Goal: Information Seeking & Learning: Understand process/instructions

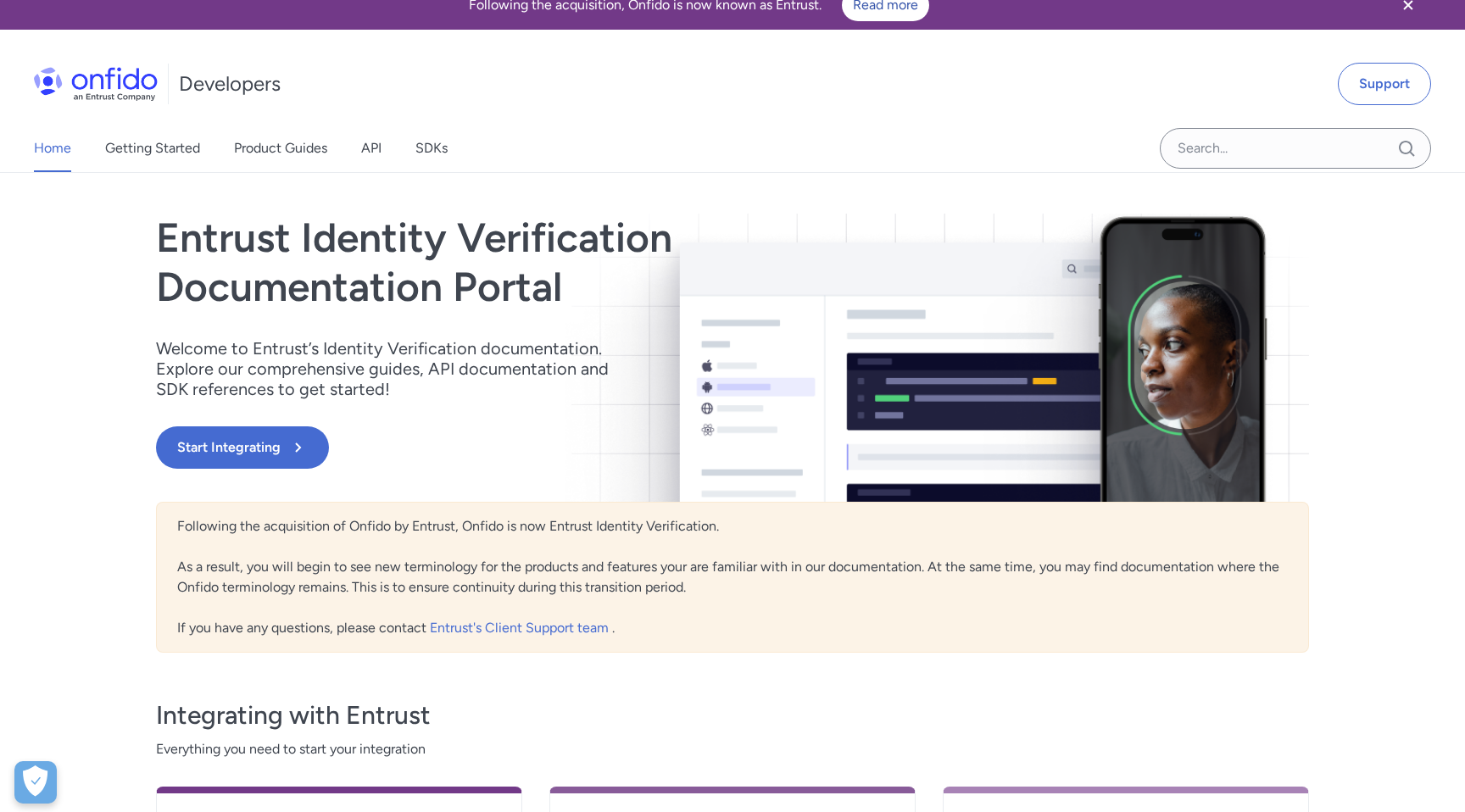
scroll to position [31, 0]
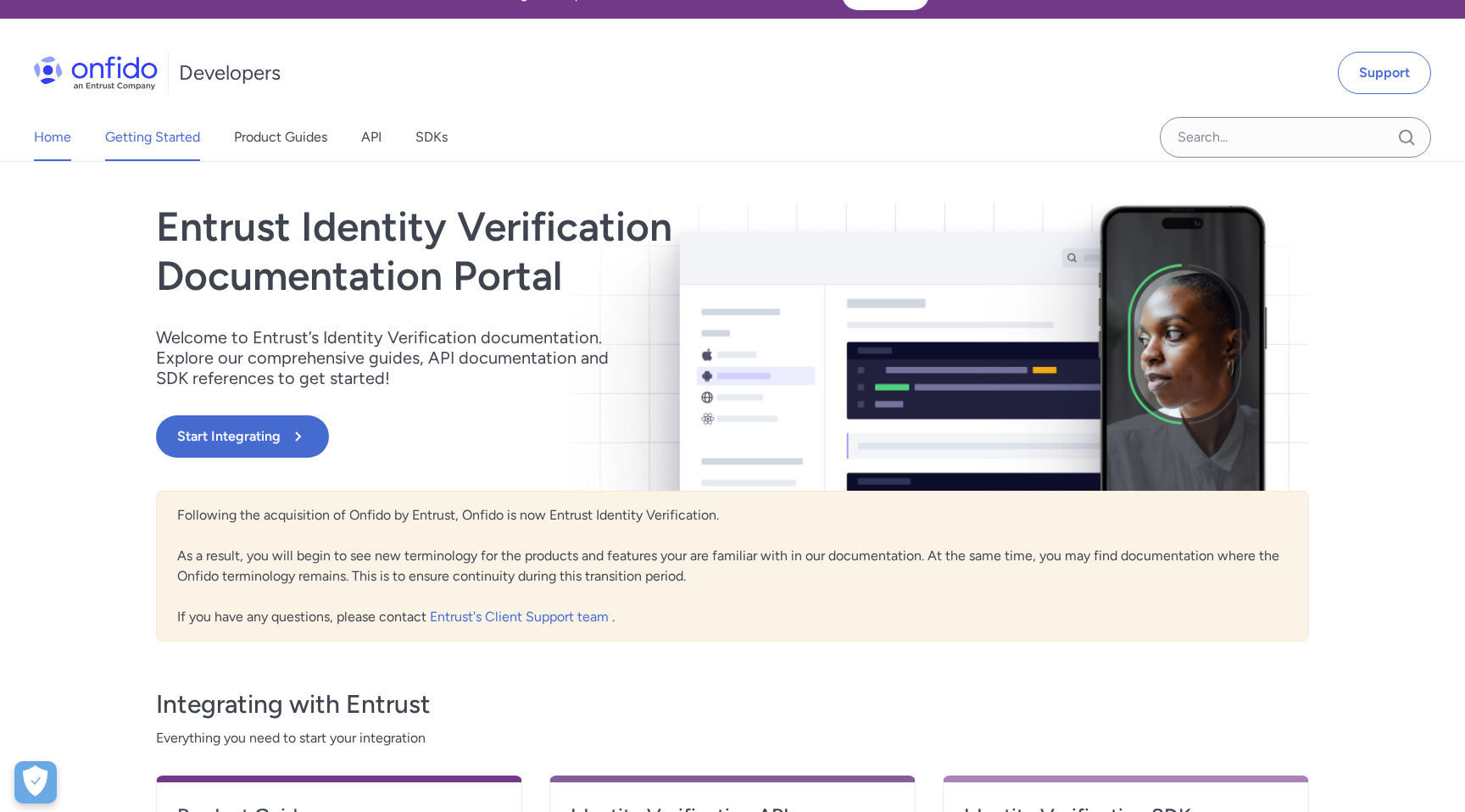
click at [152, 144] on link "Getting Started" at bounding box center [153, 137] width 95 height 48
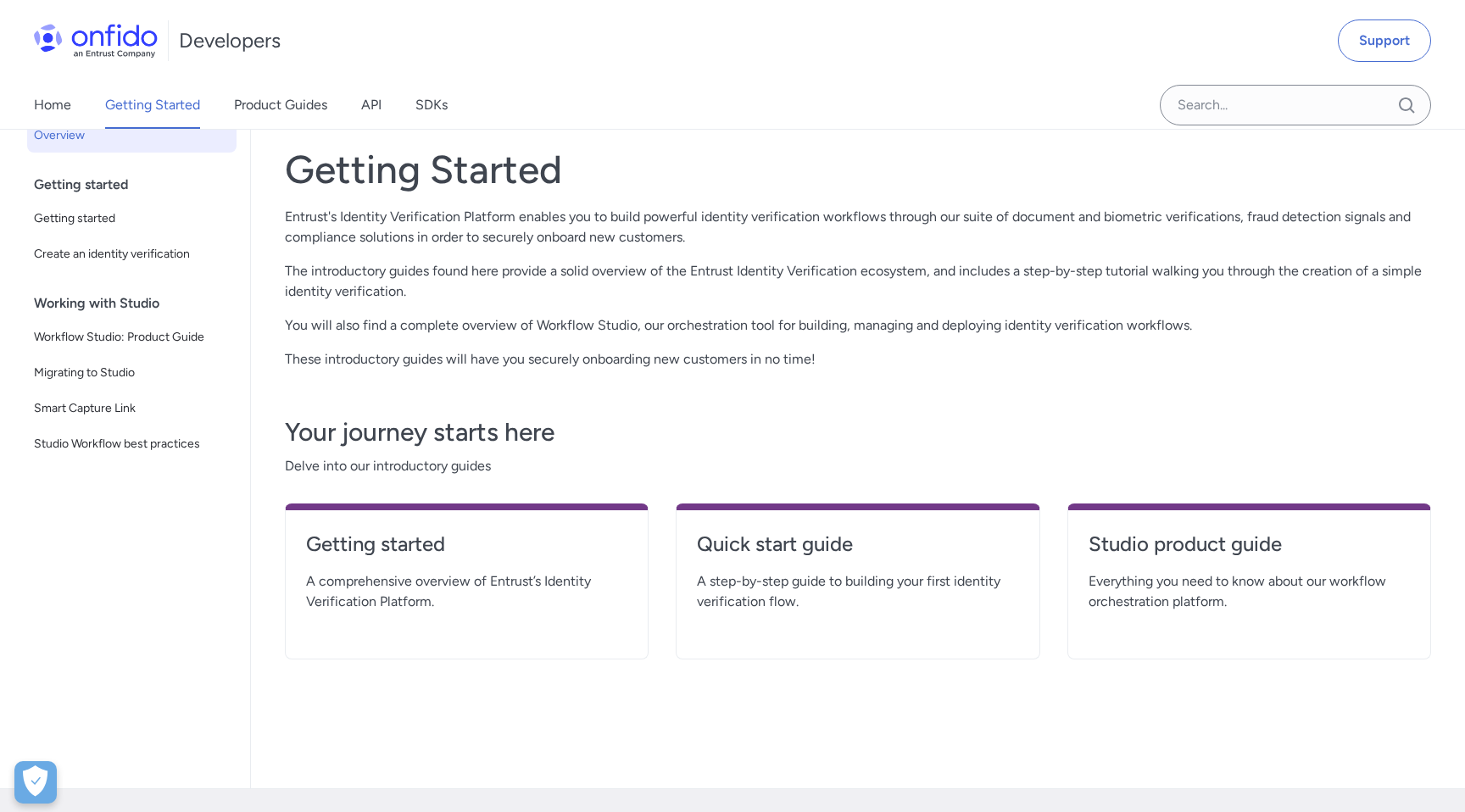
scroll to position [103, 0]
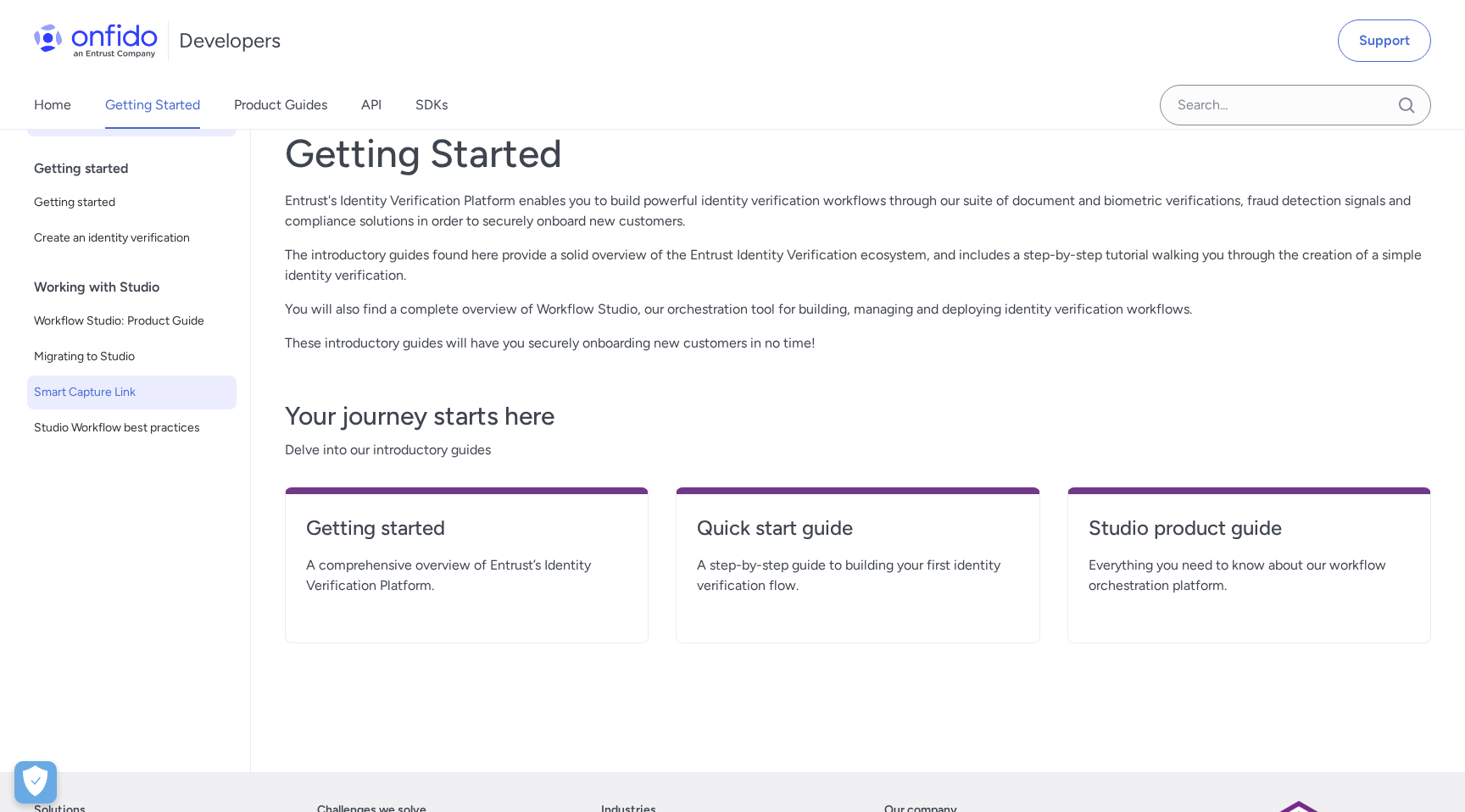
click at [122, 389] on span "Smart Capture Link" at bounding box center [132, 392] width 196 height 21
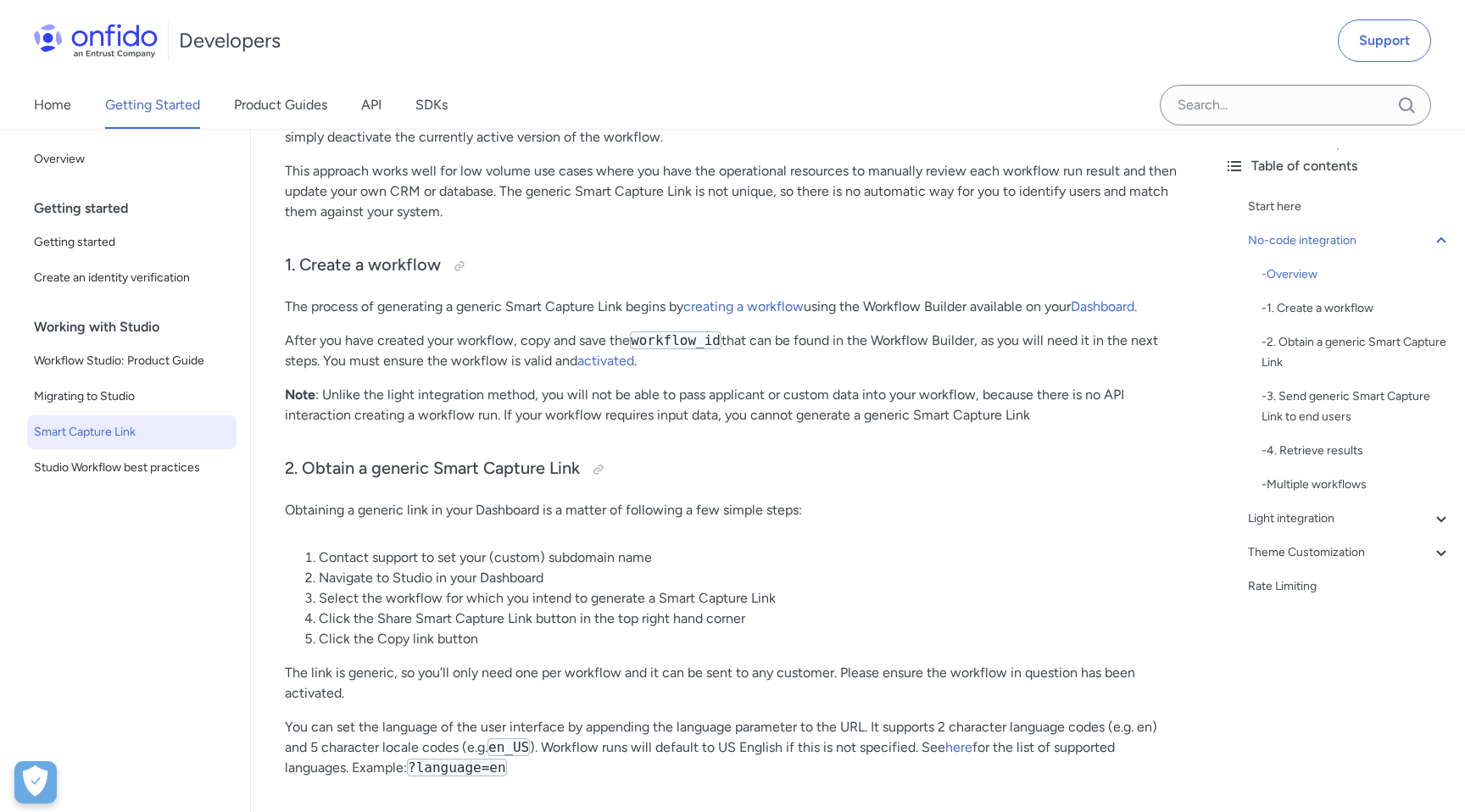
scroll to position [643, 0]
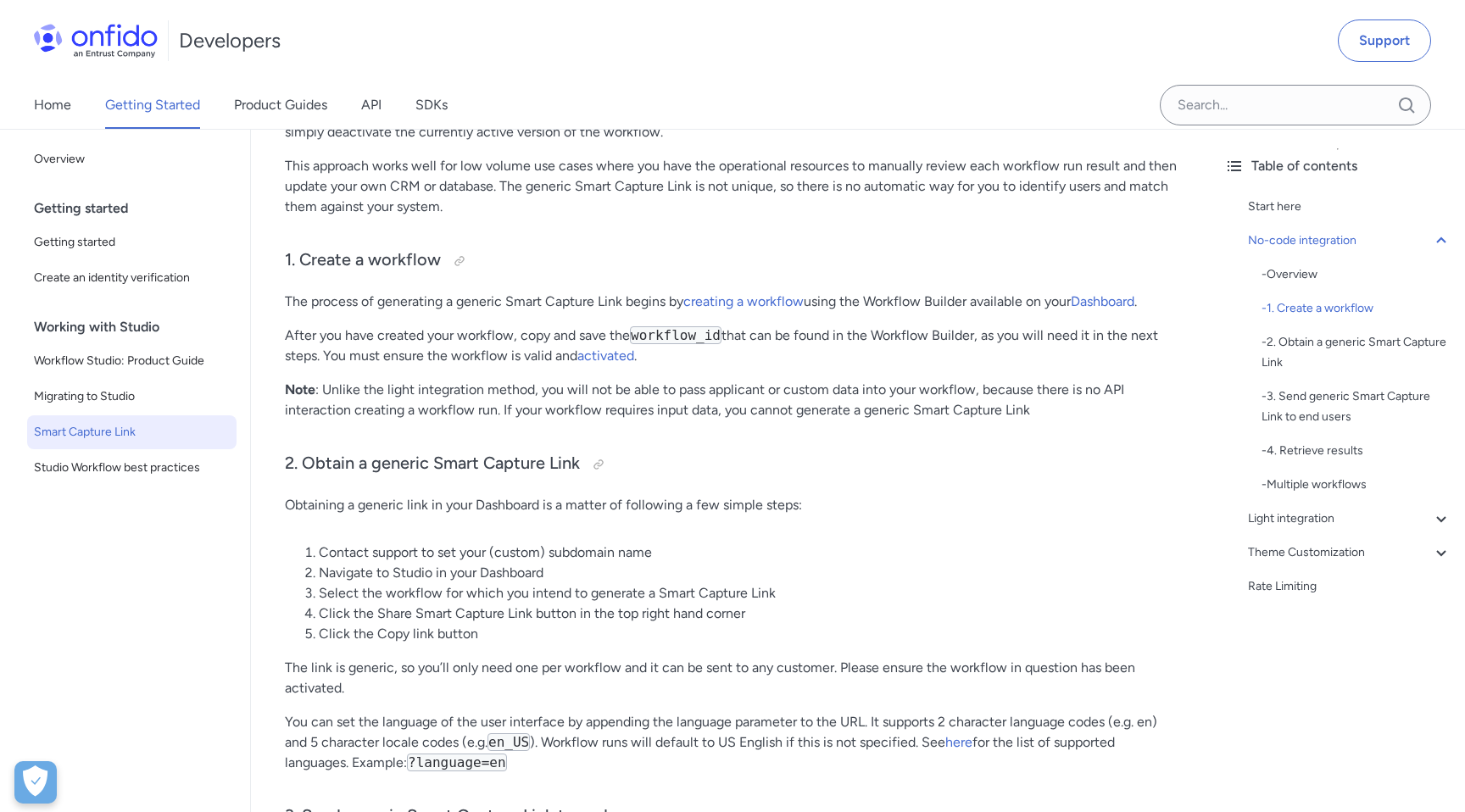
click at [393, 101] on div "Home Getting Started Product Guides API SDKs" at bounding box center [257, 105] width 515 height 48
click at [364, 110] on link "API" at bounding box center [371, 105] width 21 height 48
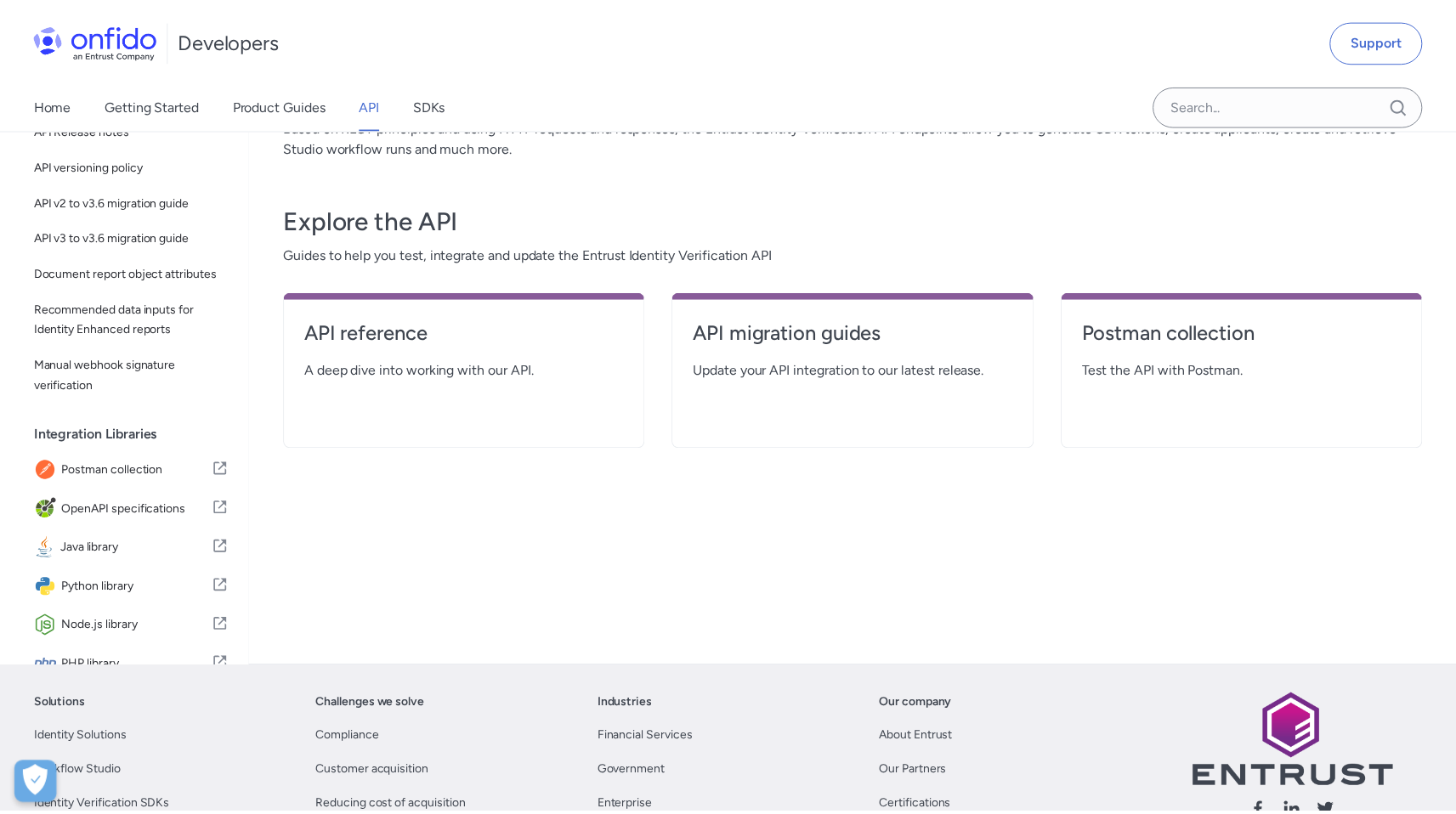
scroll to position [19, 0]
